Goal: Find specific page/section: Find specific page/section

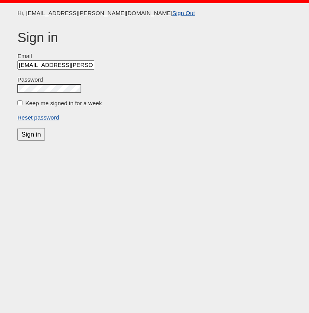
click at [29, 103] on label "Keep me signed in for a week" at bounding box center [64, 103] width 77 height 7
click at [22, 103] on input "Keep me signed in for a week" at bounding box center [19, 102] width 5 height 5
checkbox input "true"
click at [31, 136] on input "Sign in" at bounding box center [31, 134] width 28 height 13
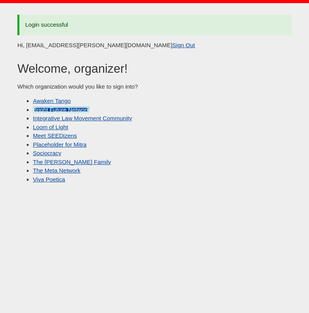
click at [66, 107] on link "Bright Future Network" at bounding box center [61, 110] width 57 height 7
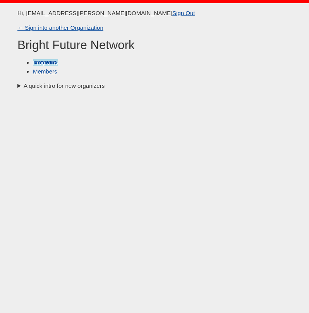
click at [50, 60] on link "Programs" at bounding box center [45, 62] width 25 height 7
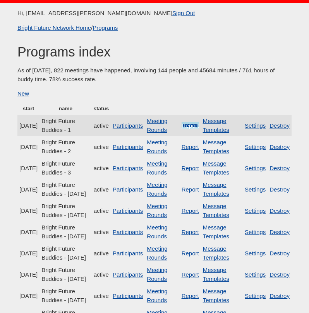
click at [196, 127] on link "Report" at bounding box center [190, 125] width 17 height 7
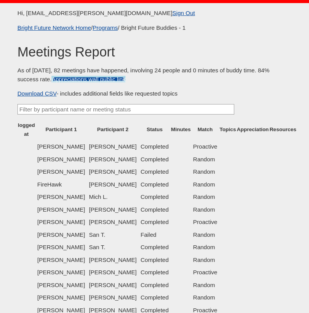
click at [55, 82] on link "Appreciations wall public link" at bounding box center [89, 79] width 74 height 7
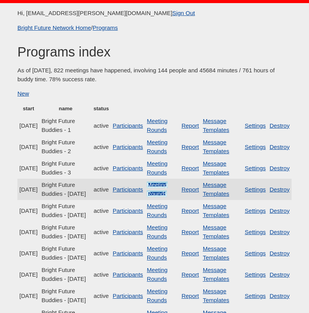
click at [167, 197] on link "Meeting Rounds" at bounding box center [157, 189] width 21 height 15
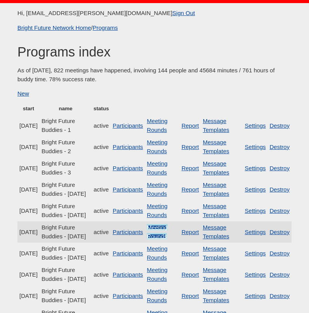
click at [162, 240] on link "Meeting Rounds" at bounding box center [157, 231] width 21 height 15
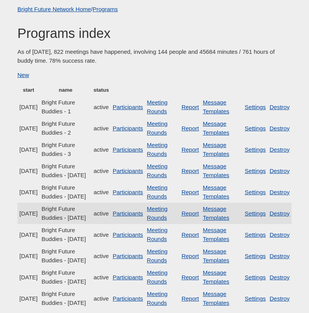
scroll to position [34, 0]
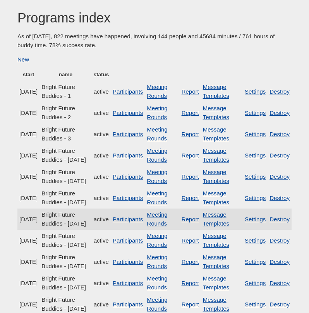
click at [168, 230] on td "Meeting Rounds" at bounding box center [162, 219] width 34 height 21
click at [198, 223] on link "Report" at bounding box center [190, 219] width 17 height 7
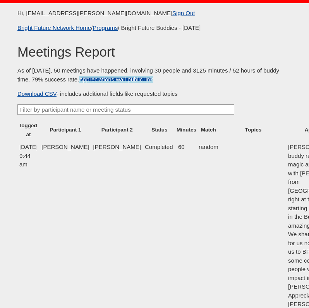
click at [102, 81] on link "Appreciations wall public link" at bounding box center [116, 79] width 74 height 7
